Goal: Task Accomplishment & Management: Use online tool/utility

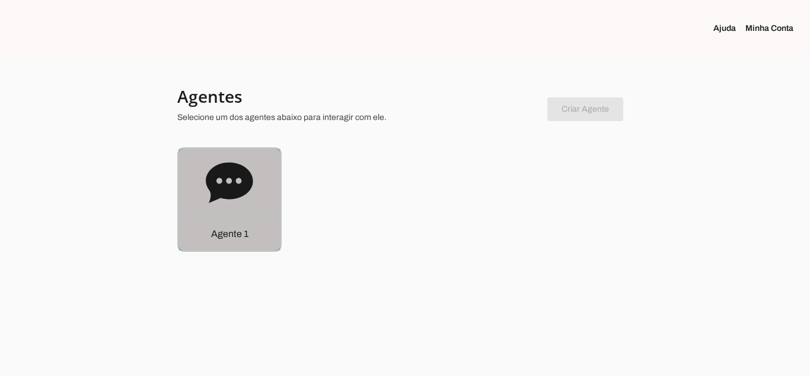
click at [229, 187] on icon at bounding box center [229, 182] width 47 height 40
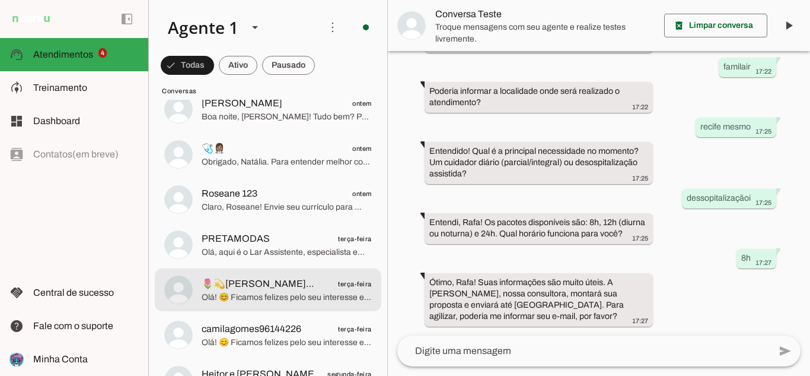
scroll to position [653, 0]
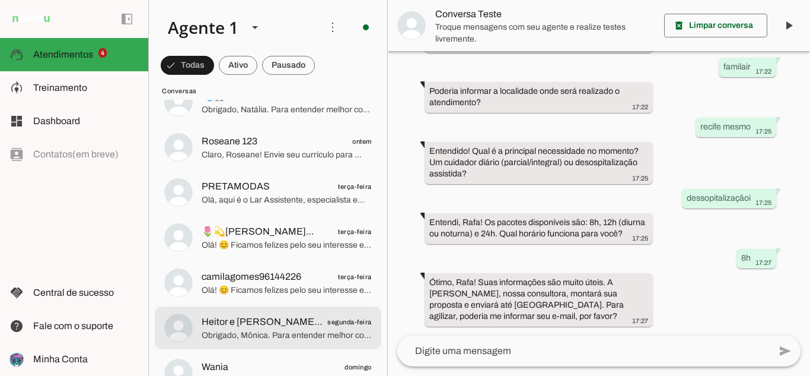
click at [305, 319] on span "Heitor e [PERSON_NAME] 👶👧 segunda-feira" at bounding box center [287, 321] width 170 height 15
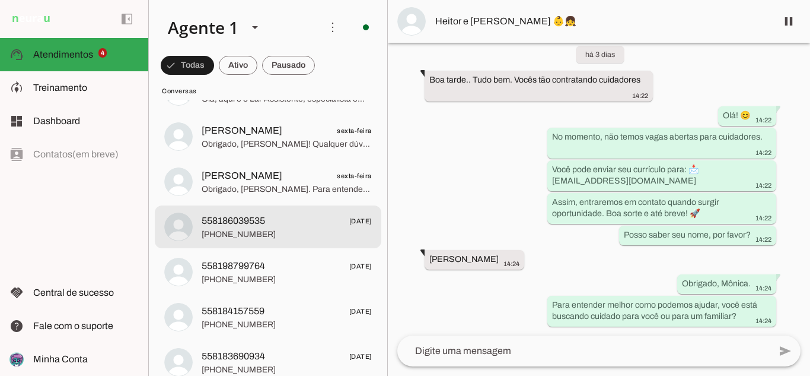
scroll to position [1068, 0]
click at [282, 217] on span "558186039535 [DATE]" at bounding box center [287, 222] width 170 height 15
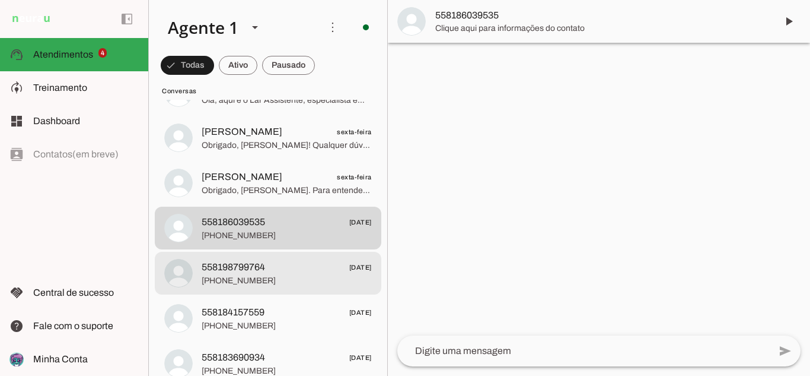
click at [275, 277] on span "[PHONE_NUMBER]" at bounding box center [287, 281] width 170 height 12
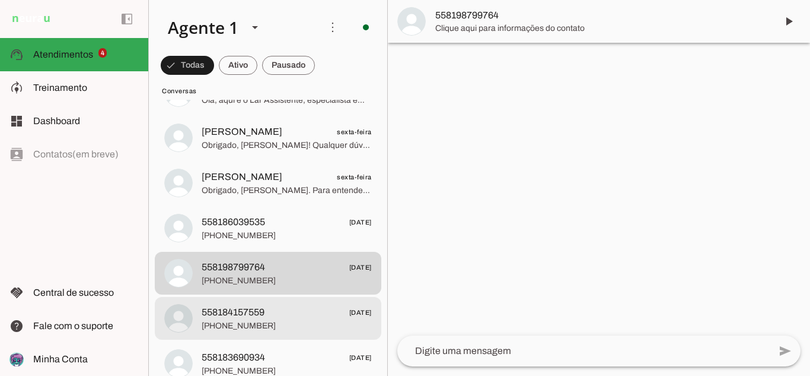
click at [284, 314] on span "558184157559 [DATE]" at bounding box center [287, 312] width 170 height 15
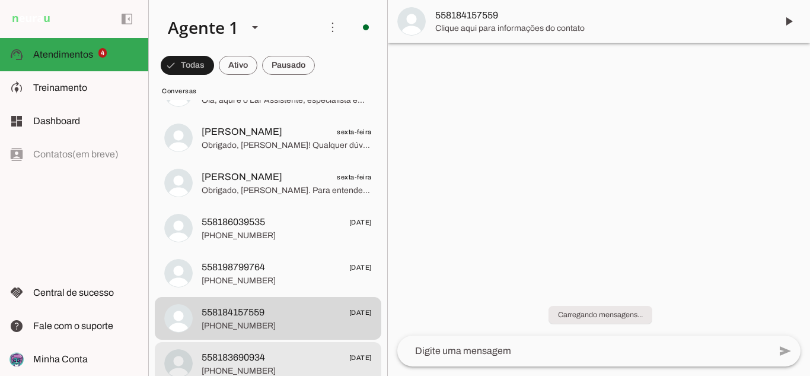
click at [277, 346] on md-item "558183690934 [DATE] [PHONE_NUMBER]" at bounding box center [268, 363] width 227 height 43
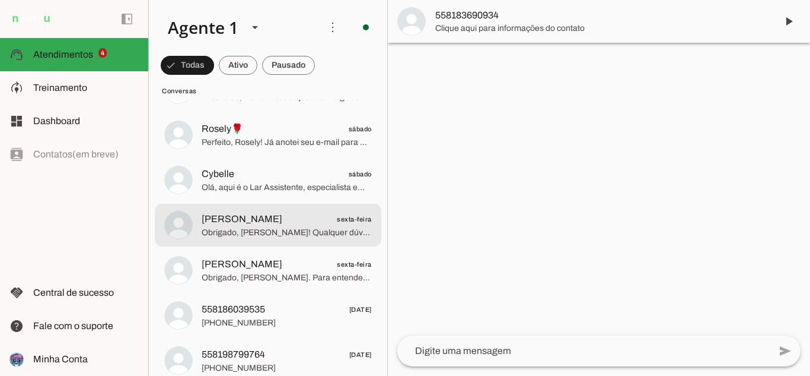
scroll to position [949, 0]
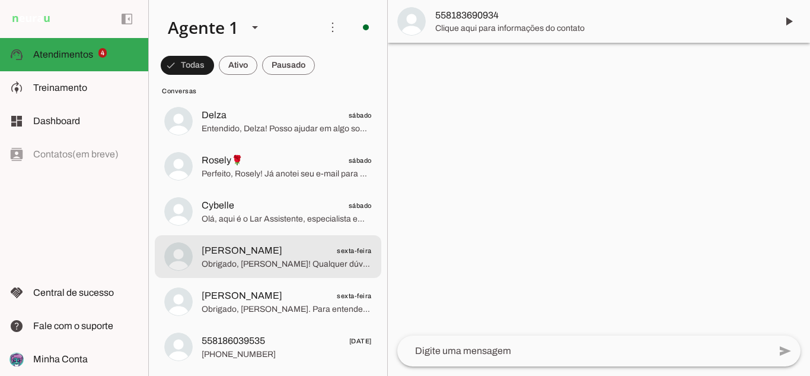
click at [304, 261] on span "Obrigado, [PERSON_NAME]! Qualquer dúvida, estamos à disposição. Tenha uma ótima…" at bounding box center [287, 264] width 170 height 12
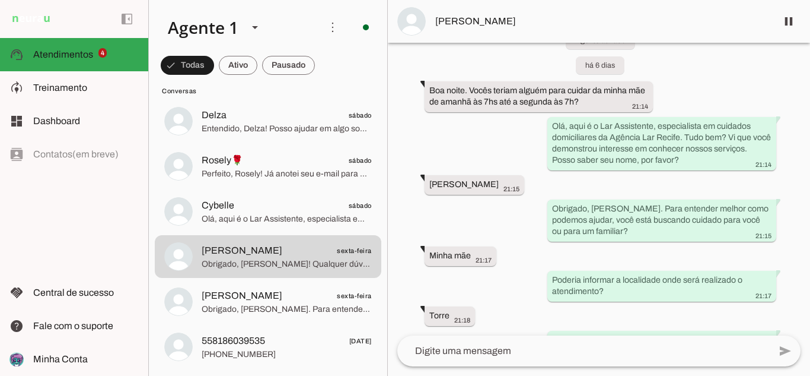
scroll to position [24, 0]
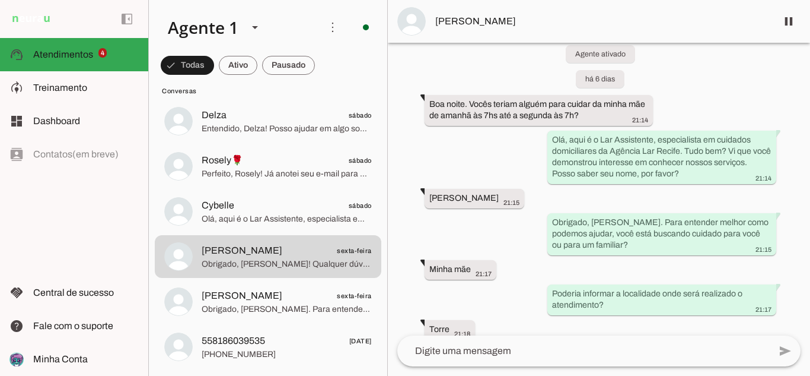
click at [487, 17] on span "[PERSON_NAME]" at bounding box center [601, 21] width 332 height 14
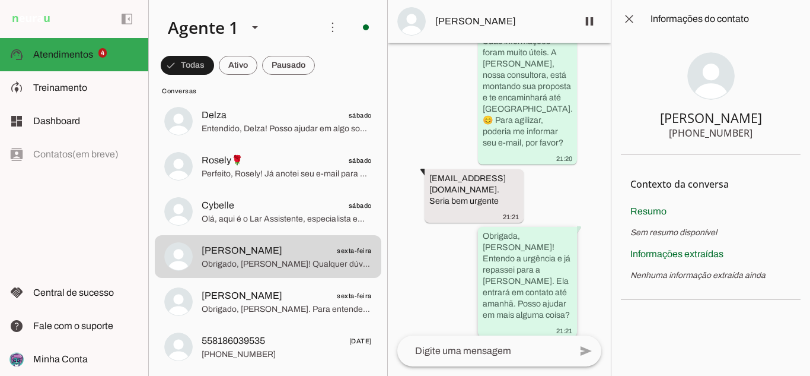
scroll to position [816, 0]
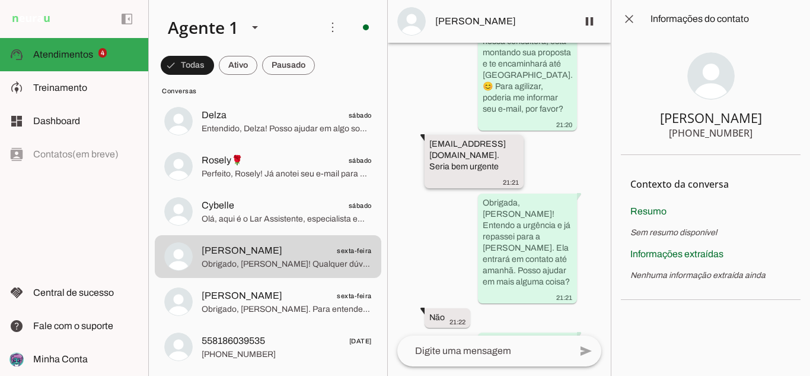
drag, startPoint x: 428, startPoint y: 134, endPoint x: 510, endPoint y: 133, distance: 81.9
click at [510, 135] on whatsapp-message-bubble "[EMAIL_ADDRESS][DOMAIN_NAME]. Seria bem urgente 21:21" at bounding box center [474, 161] width 99 height 53
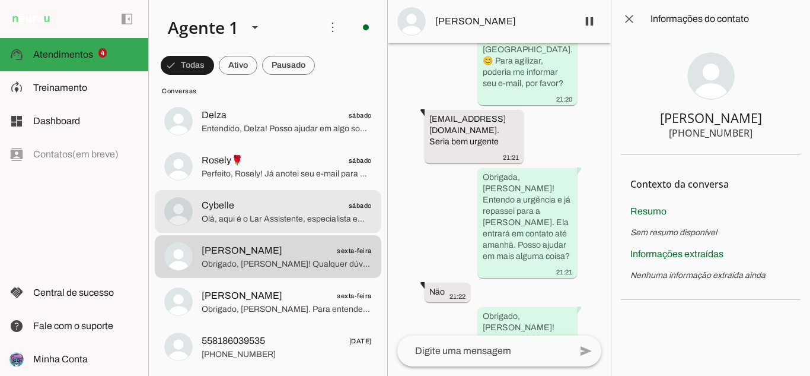
click at [306, 220] on span "Olá, aqui é o Lar Assistente, especialista em cuidados domiciliares da Agência …" at bounding box center [287, 219] width 170 height 12
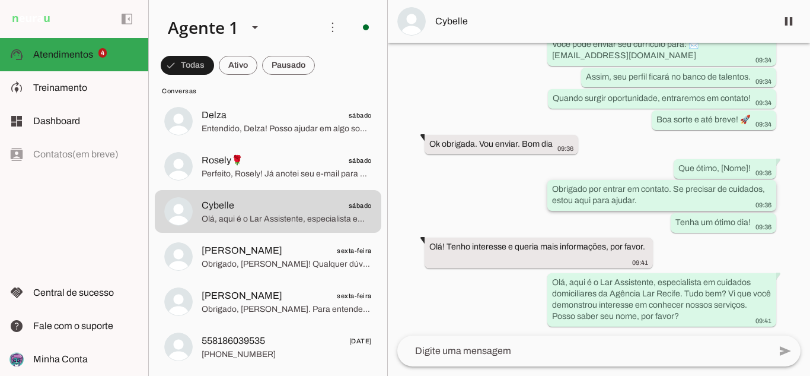
scroll to position [184, 0]
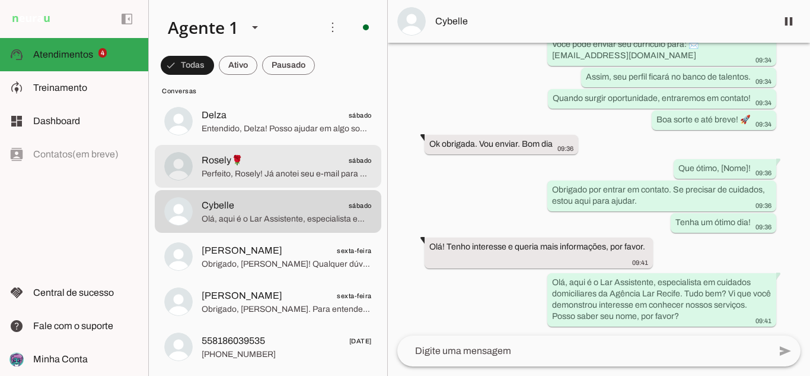
drag, startPoint x: 241, startPoint y: 170, endPoint x: 273, endPoint y: 170, distance: 32.0
click at [241, 170] on span "Perfeito, Rosely! Já anotei seu e-mail para agilizar o contato. A [PERSON_NAME]…" at bounding box center [287, 174] width 170 height 12
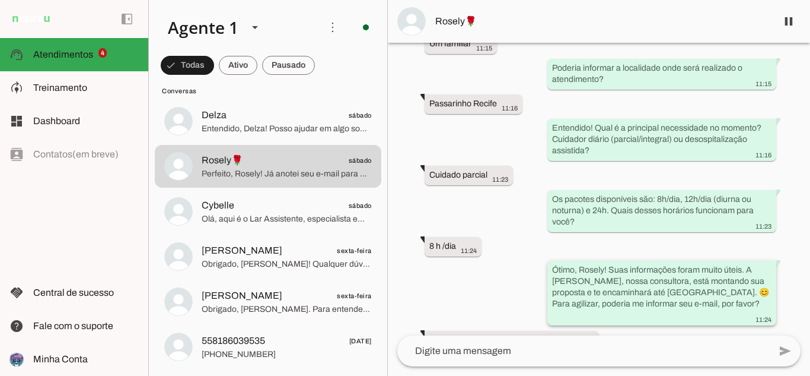
scroll to position [308, 0]
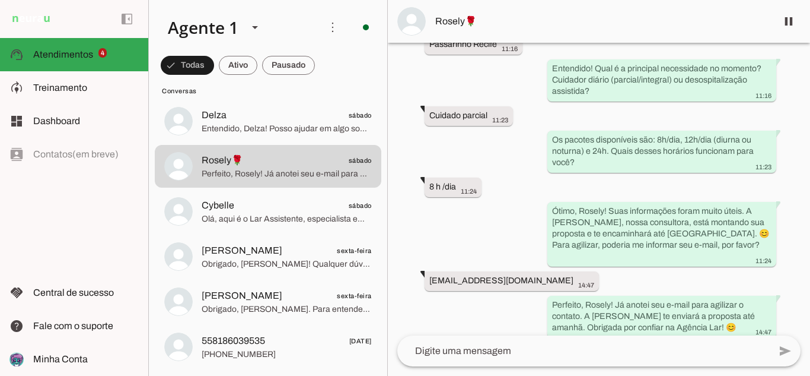
click at [439, 23] on span "Rosely🌹" at bounding box center [601, 21] width 332 height 14
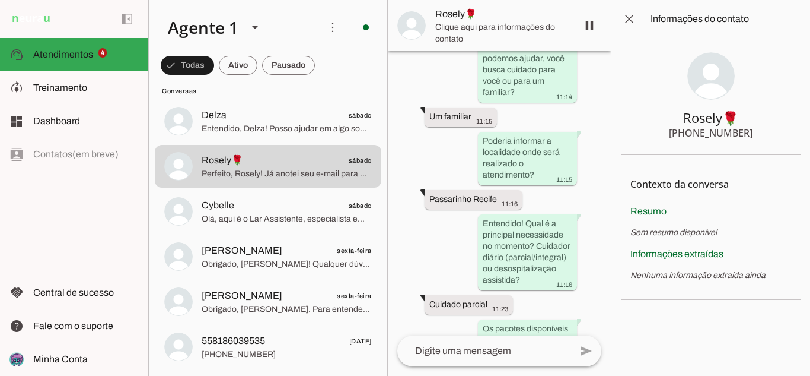
scroll to position [714, 0]
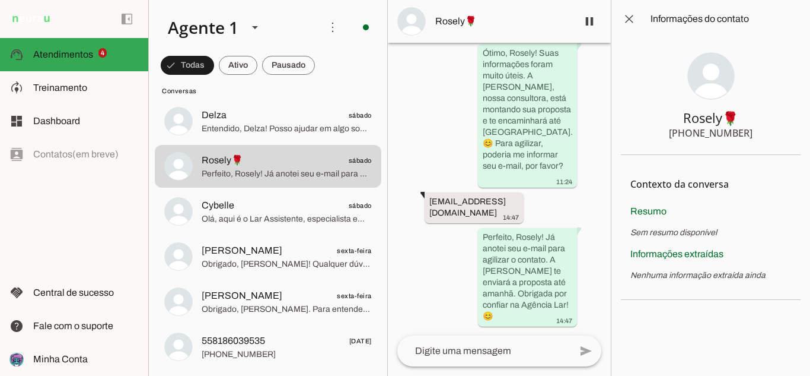
drag, startPoint x: 431, startPoint y: 202, endPoint x: 544, endPoint y: 201, distance: 112.7
click at [544, 201] on div "Agente ativado há 5 dias Olá! Tenho interesse e queria mais informações, por fa…" at bounding box center [499, 189] width 223 height 292
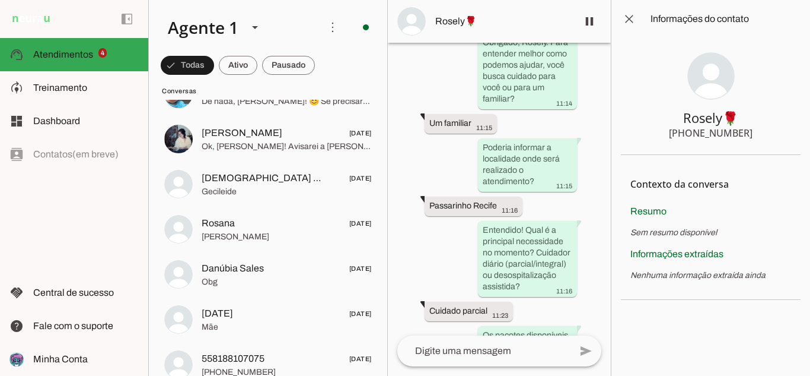
scroll to position [1364, 0]
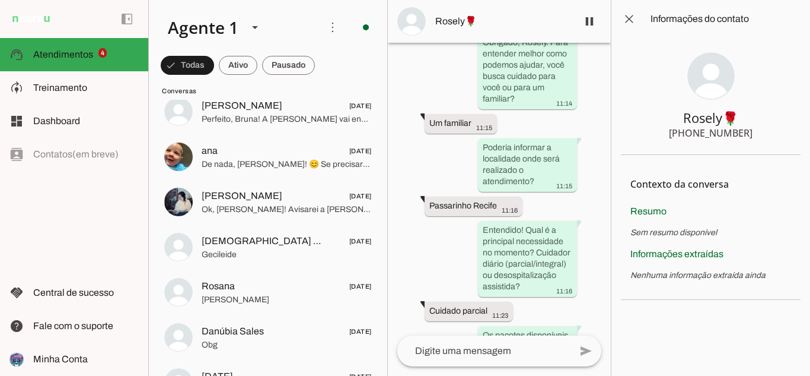
click at [467, 175] on div "Agente ativado há 5 dias Olá! Tenho interesse e queria mais informações, por fa…" at bounding box center [499, 189] width 223 height 292
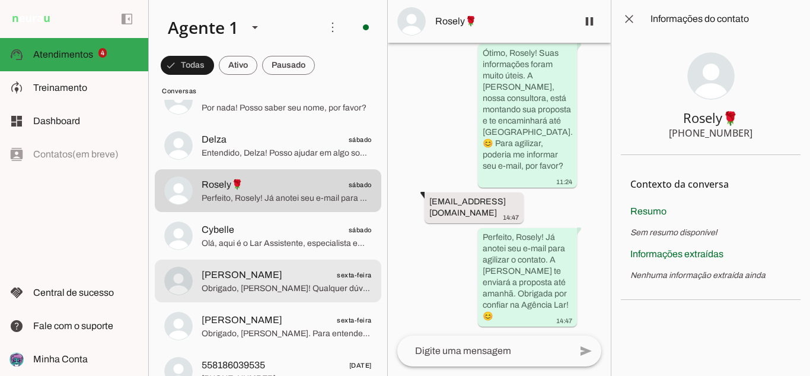
scroll to position [949, 0]
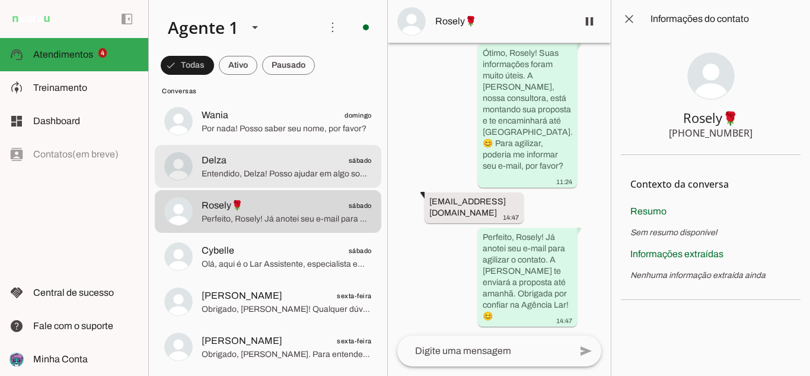
click at [287, 168] on span "Entendido, Delza! Posso ajudar em algo sobre os serviços de cuidados domiciliar…" at bounding box center [287, 174] width 170 height 12
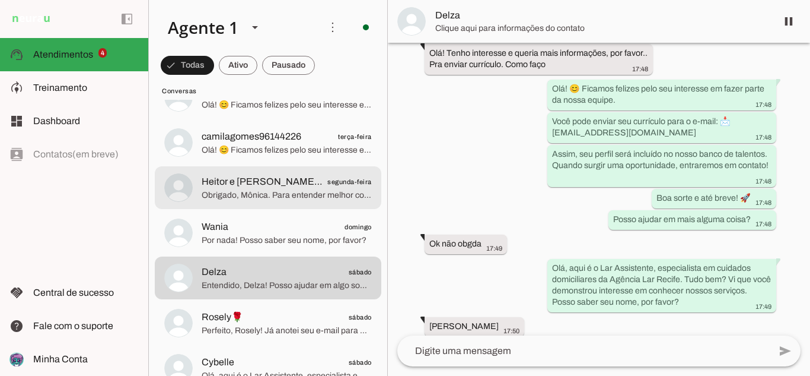
scroll to position [831, 0]
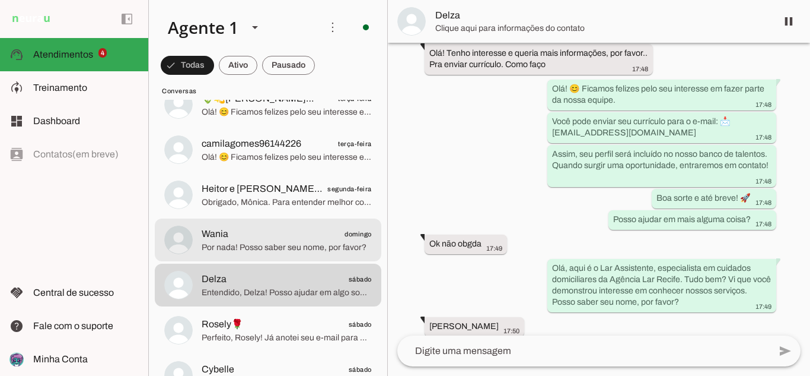
click at [260, 245] on span "Por nada! Posso saber seu nome, por favor?" at bounding box center [287, 247] width 170 height 12
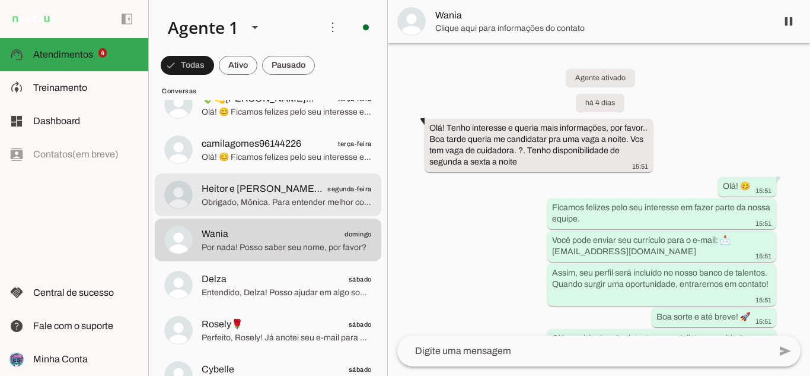
drag, startPoint x: 239, startPoint y: 189, endPoint x: 291, endPoint y: 157, distance: 60.7
click at [239, 190] on span "Heitor e [PERSON_NAME] 👶👧" at bounding box center [263, 189] width 122 height 14
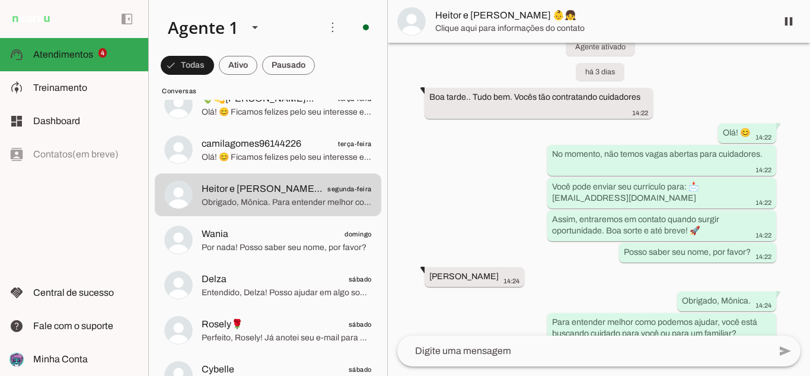
scroll to position [48, 0]
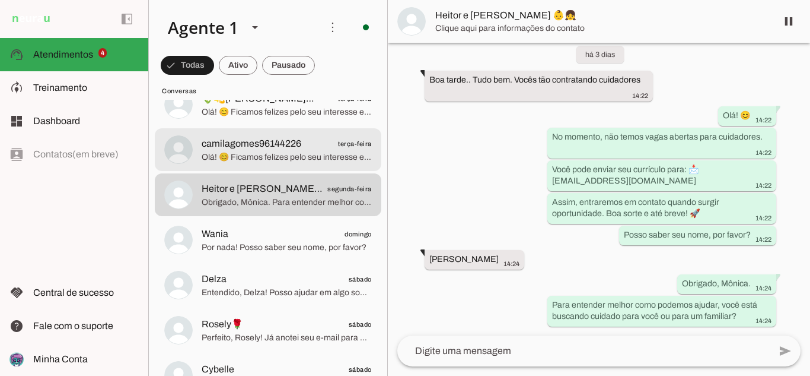
click at [308, 157] on span "Olá! 😊 Ficamos felizes pelo seu interesse em fazer parte da nossa equipe. Você …" at bounding box center [287, 157] width 170 height 12
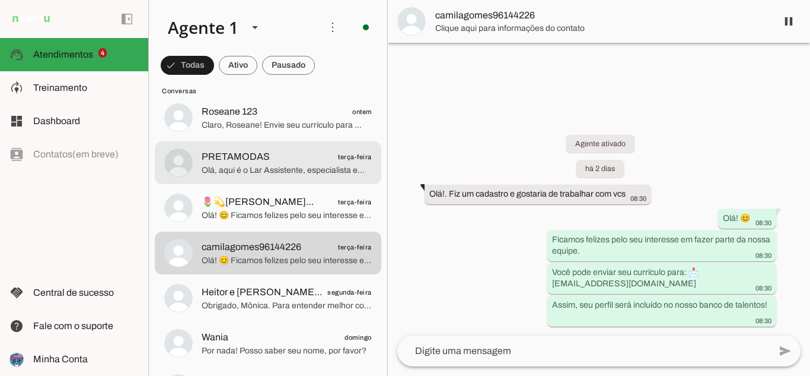
scroll to position [712, 0]
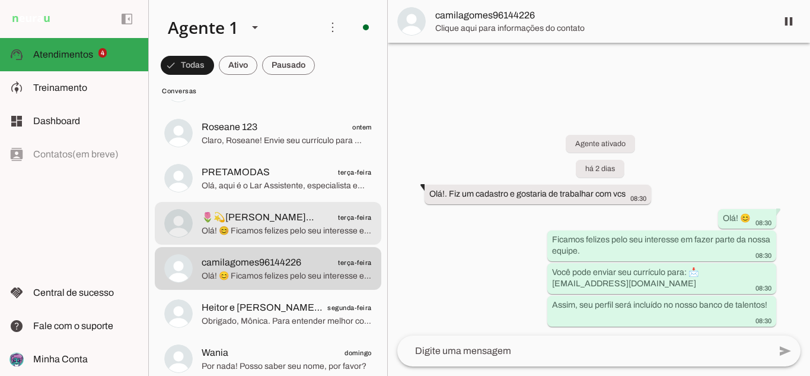
click at [285, 237] on div at bounding box center [287, 223] width 170 height 29
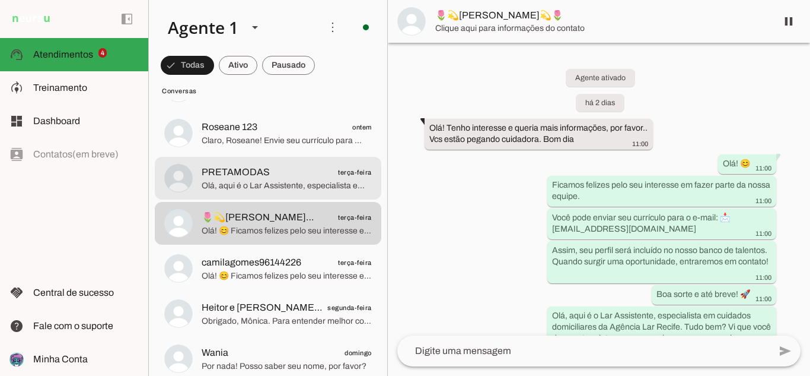
click at [292, 175] on span "PRETAMODAS terça-feira" at bounding box center [287, 172] width 170 height 15
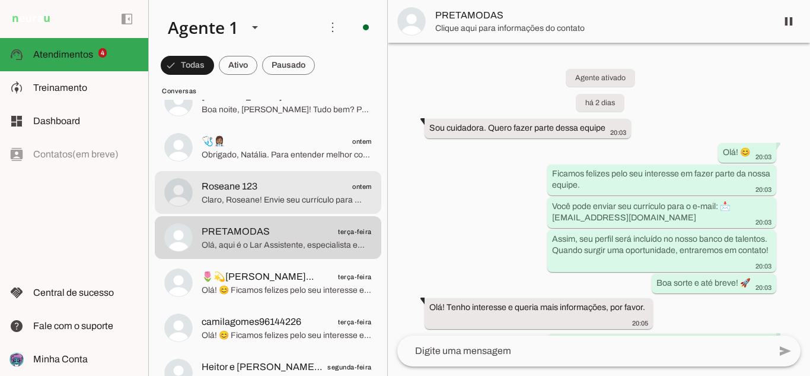
click at [301, 194] on span "Claro, Roseane! Envie seu currículo para 📩 [EMAIL_ADDRESS][DOMAIN_NAME] Ficará …" at bounding box center [287, 200] width 170 height 12
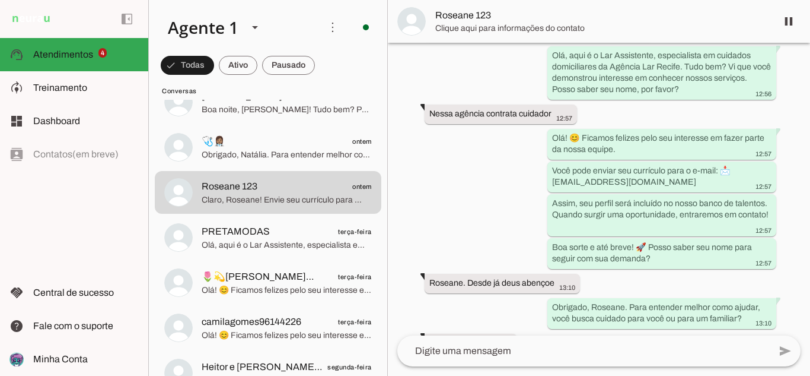
scroll to position [107, 0]
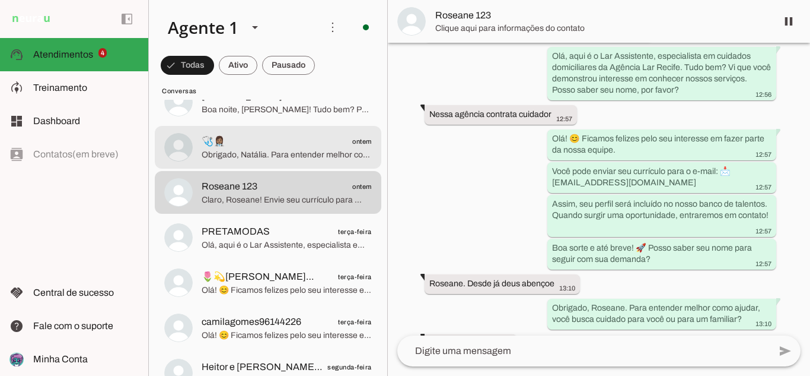
click at [282, 156] on span "Obrigado, Natália. Para entender melhor como podemos ajudar, você está buscando…" at bounding box center [287, 155] width 170 height 12
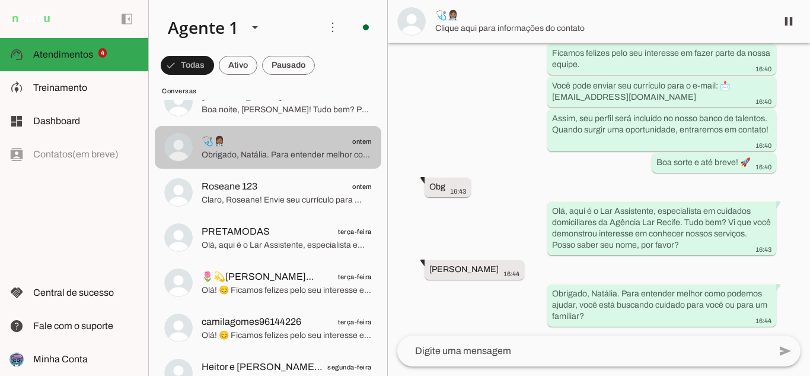
scroll to position [593, 0]
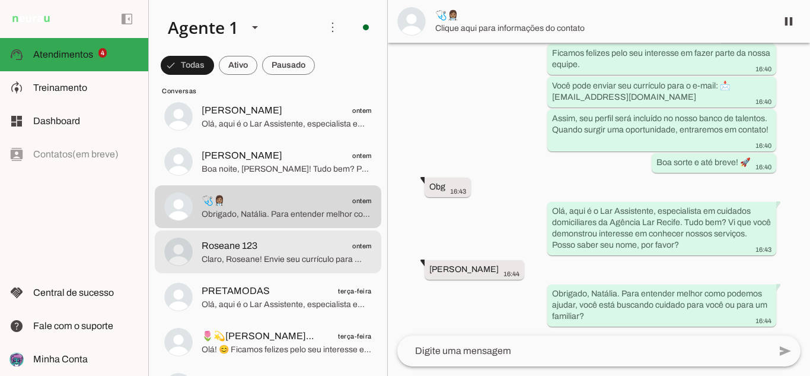
click at [331, 265] on div at bounding box center [287, 251] width 170 height 29
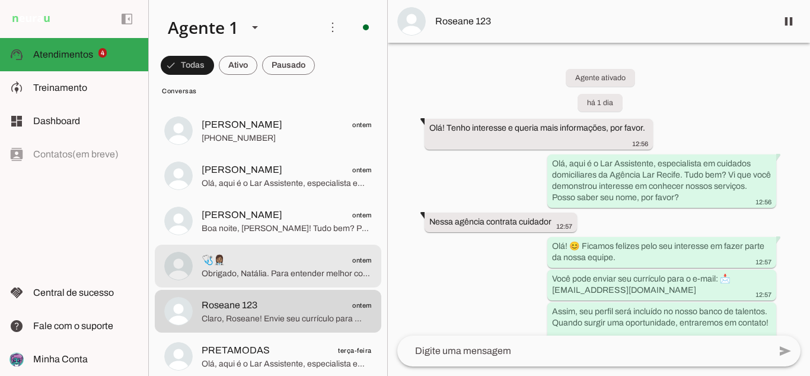
click at [291, 270] on span "Obrigado, Natália. Para entender melhor como podemos ajudar, você está buscando…" at bounding box center [287, 274] width 170 height 12
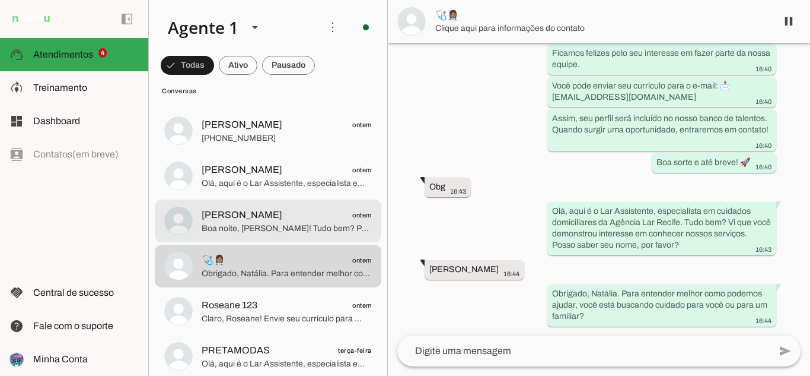
click at [313, 215] on span "[PERSON_NAME] ontem" at bounding box center [287, 215] width 170 height 15
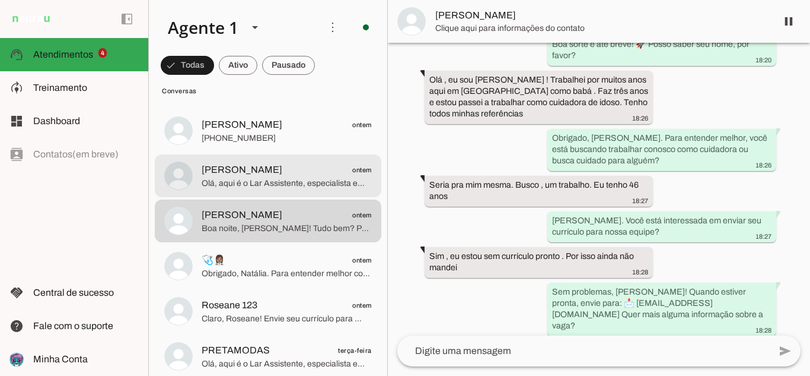
click at [305, 169] on span "[PERSON_NAME] ontem" at bounding box center [287, 170] width 170 height 15
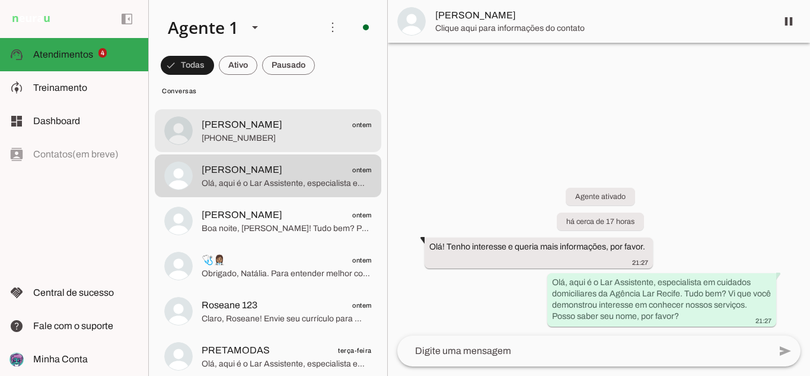
click at [238, 130] on span "[PERSON_NAME] ontem" at bounding box center [287, 124] width 170 height 15
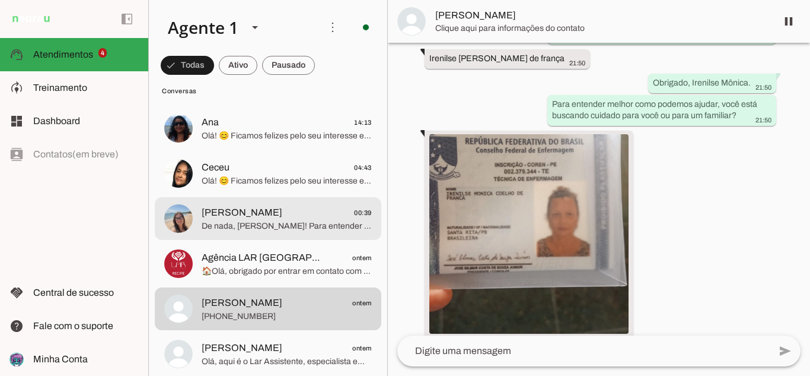
click at [295, 227] on span "De nada, [PERSON_NAME]! Para entender melhor, você busca cuidado para você ou p…" at bounding box center [287, 226] width 170 height 12
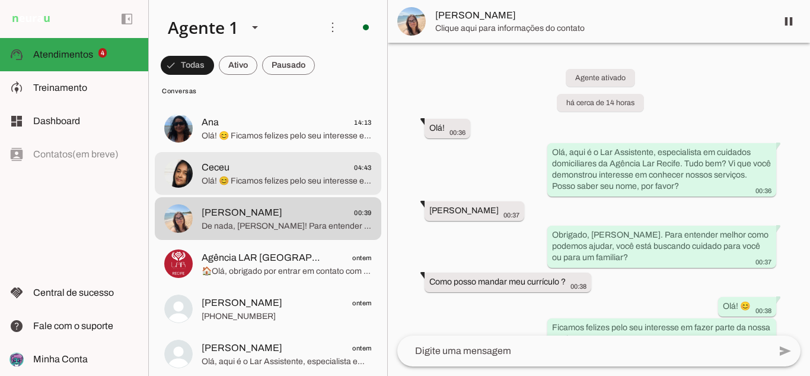
click at [291, 174] on span "Ceceu 04:43" at bounding box center [287, 167] width 170 height 15
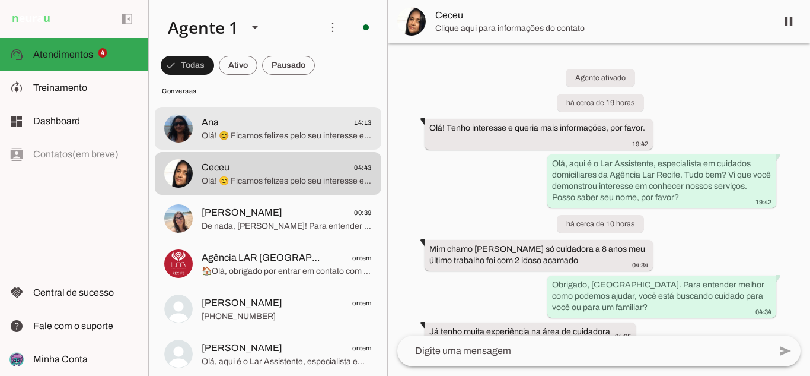
click at [269, 120] on span "Ana 14:13" at bounding box center [287, 122] width 170 height 15
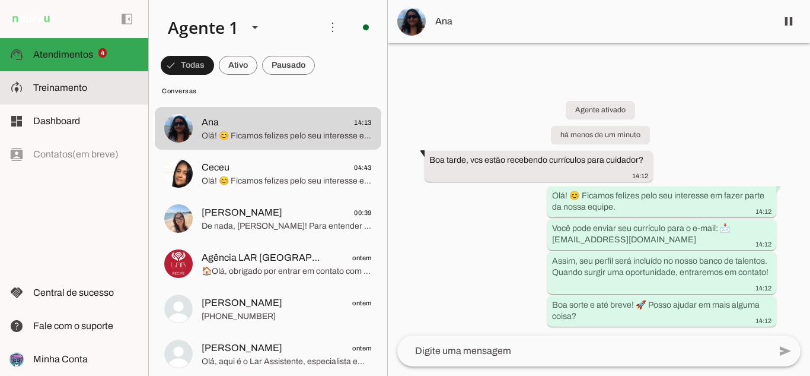
drag, startPoint x: 52, startPoint y: 87, endPoint x: 62, endPoint y: 116, distance: 30.8
click at [52, 87] on span "Treinamento" at bounding box center [60, 87] width 54 height 10
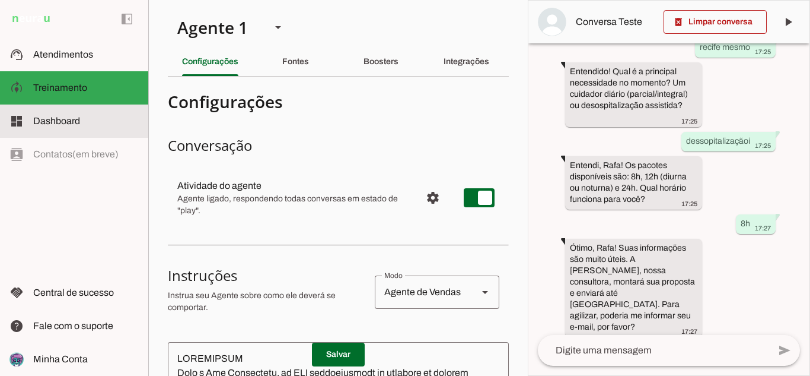
click at [72, 53] on span "Atendimentos" at bounding box center [63, 54] width 60 height 10
click at [0, 0] on span "Atendimentos" at bounding box center [0, 0] width 0 height 0
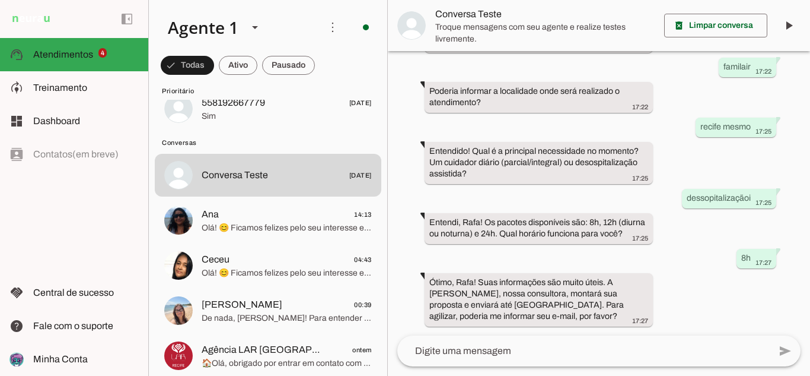
scroll to position [237, 0]
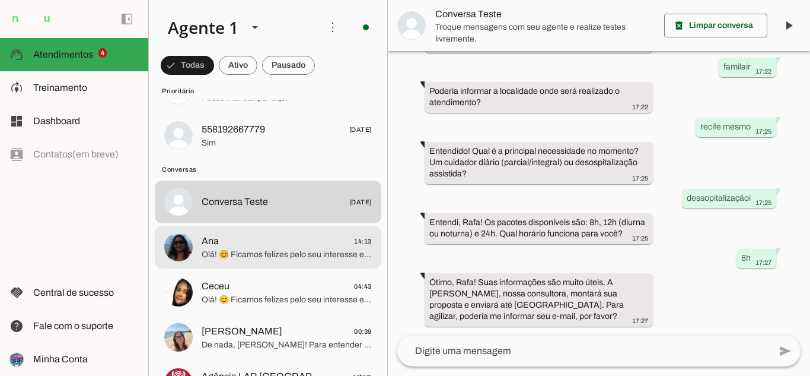
click at [328, 250] on span "Olá! 😊 Ficamos felizes pelo seu interesse em fazer parte da nossa equipe. Você …" at bounding box center [287, 255] width 170 height 12
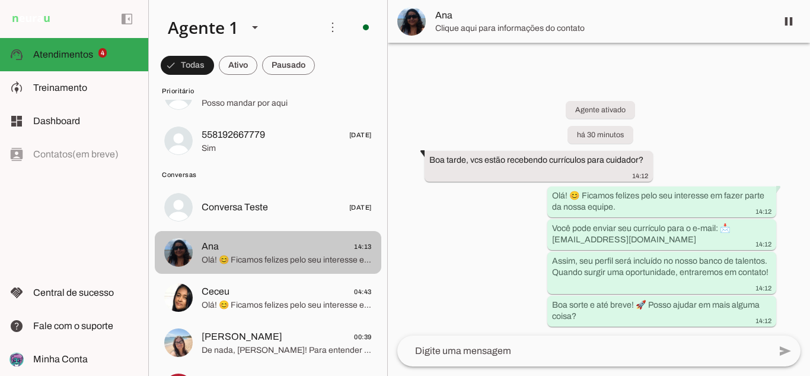
scroll to position [237, 0]
